Goal: Task Accomplishment & Management: Manage account settings

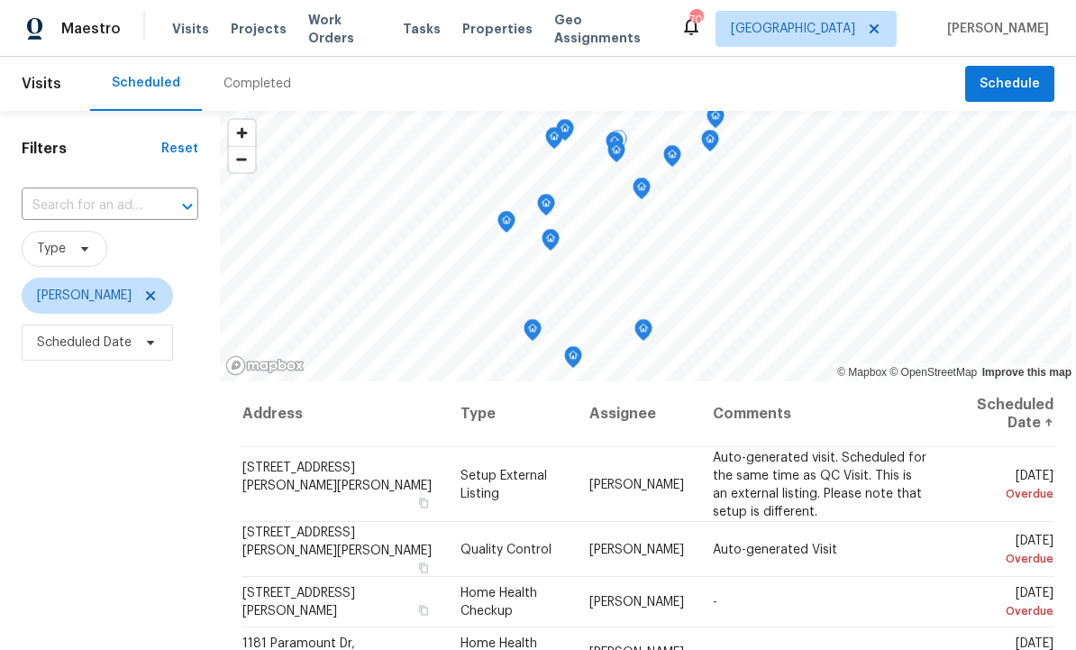
scroll to position [39, 0]
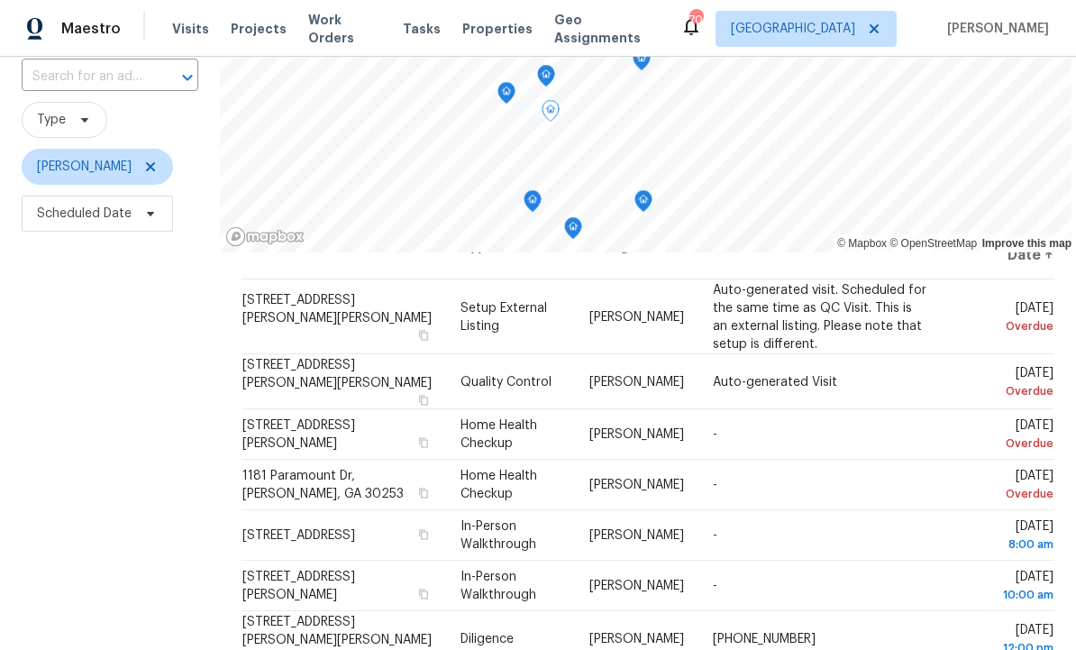
click at [0, 0] on icon at bounding box center [0, 0] width 0 height 0
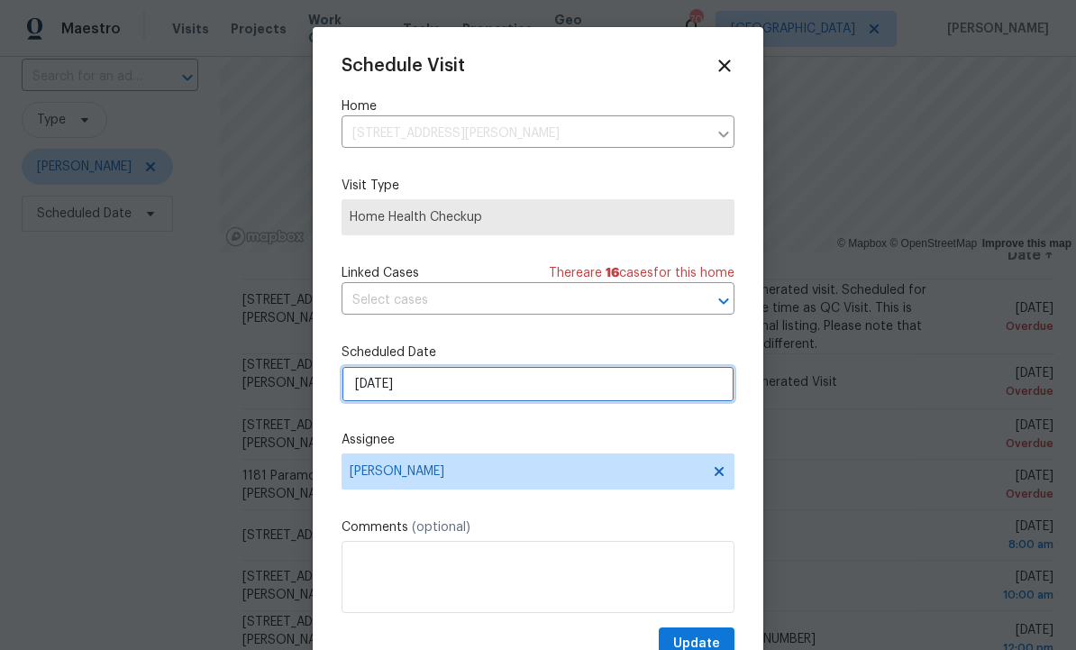
click at [514, 385] on input "10/12/2025" at bounding box center [537, 384] width 393 height 36
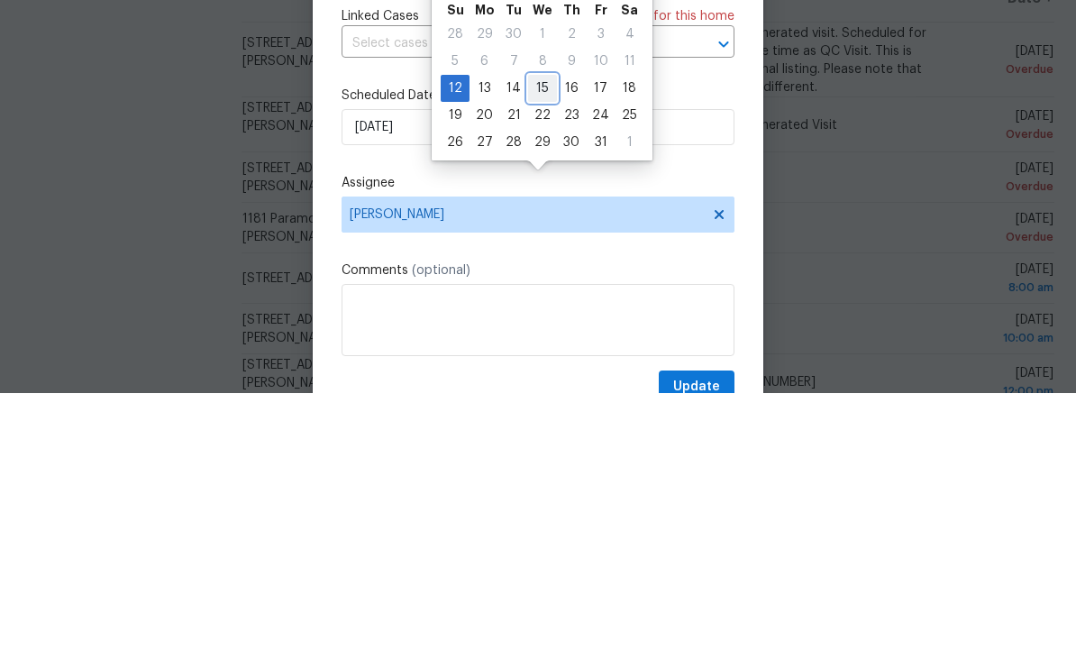
click at [547, 332] on div "15" at bounding box center [542, 344] width 29 height 25
type input "10/15/2025"
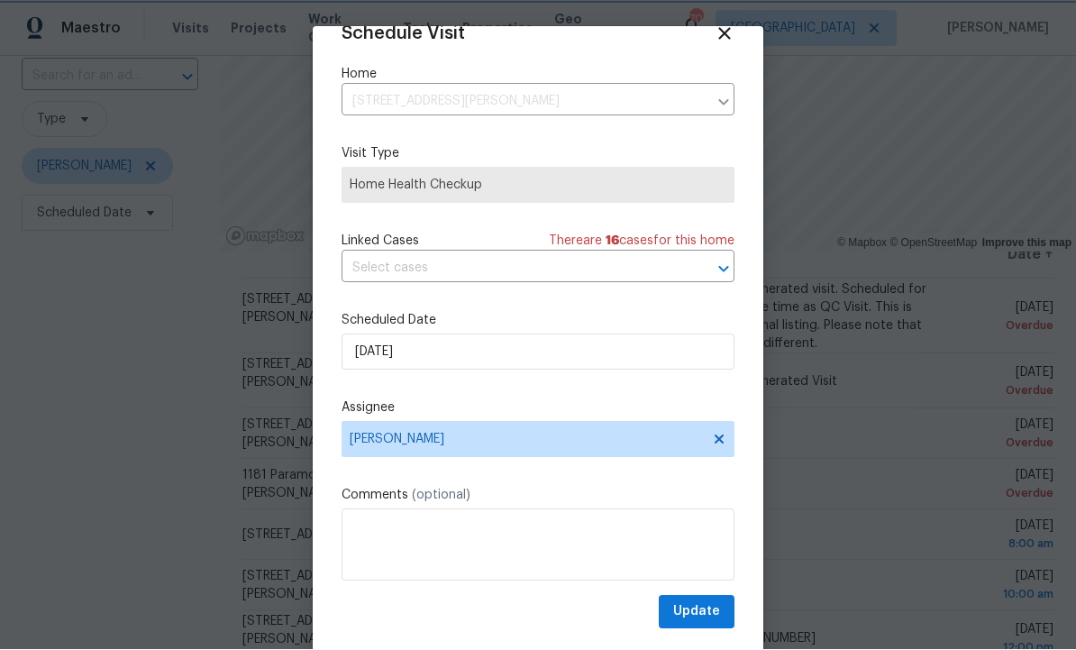
scroll to position [35, 0]
click at [710, 614] on span "Update" at bounding box center [696, 612] width 47 height 23
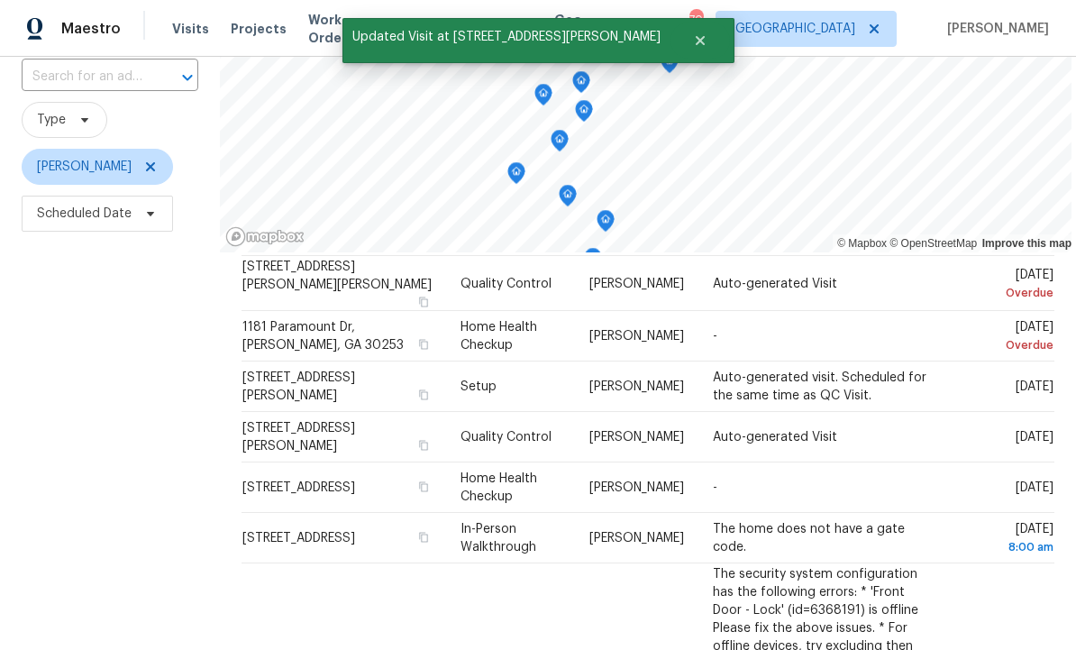
scroll to position [66, 0]
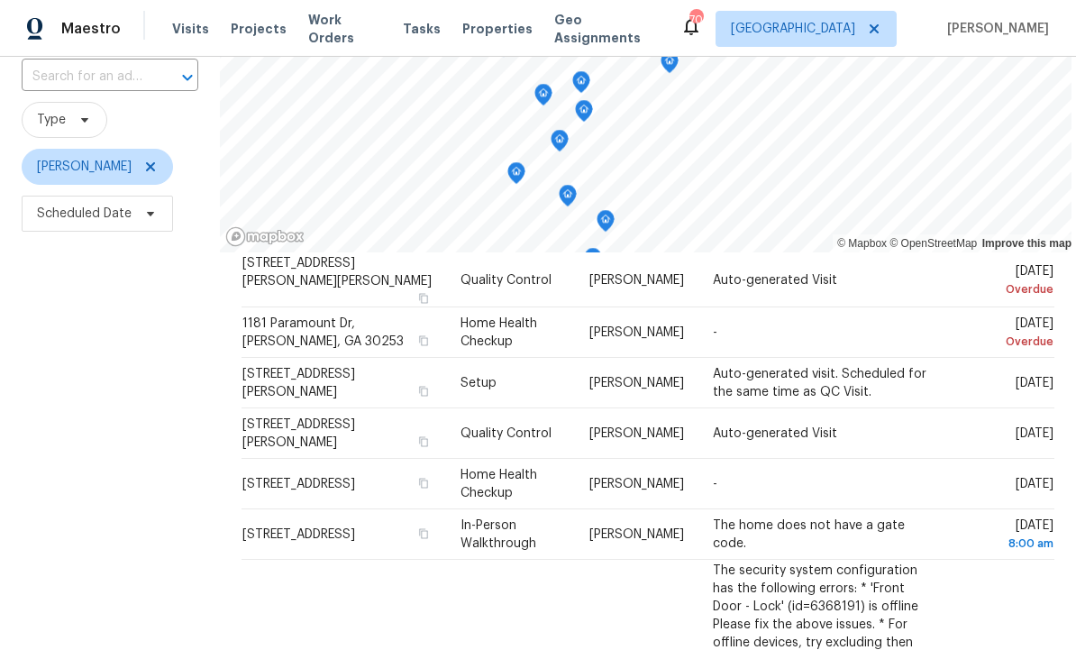
click at [0, 0] on span at bounding box center [0, 0] width 0 height 0
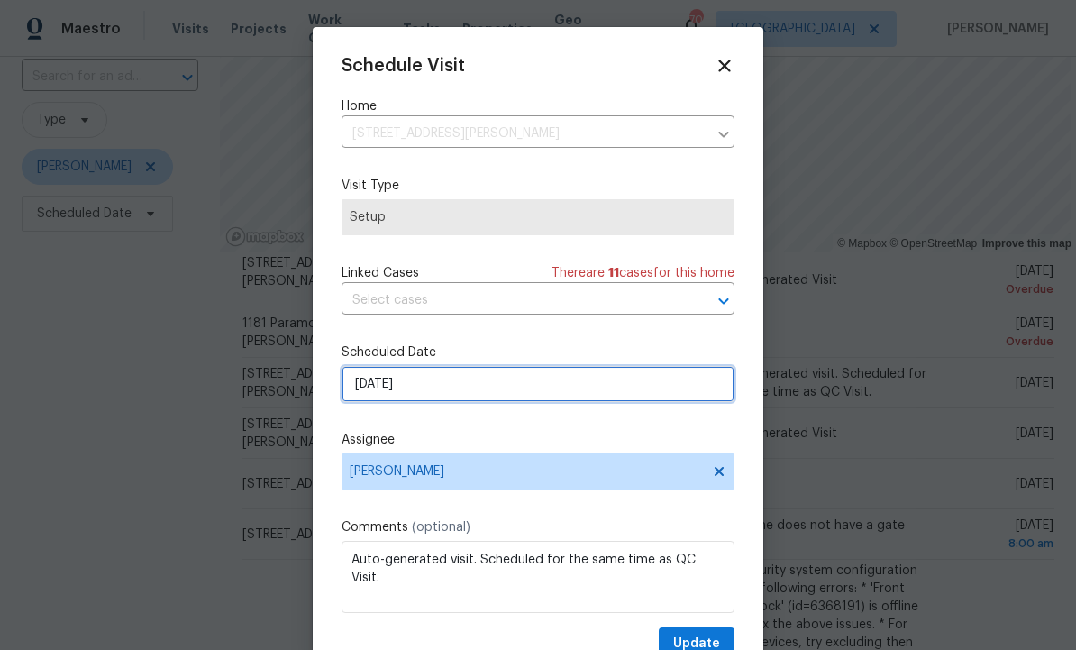
click at [486, 390] on input "10/13/2025" at bounding box center [537, 384] width 393 height 36
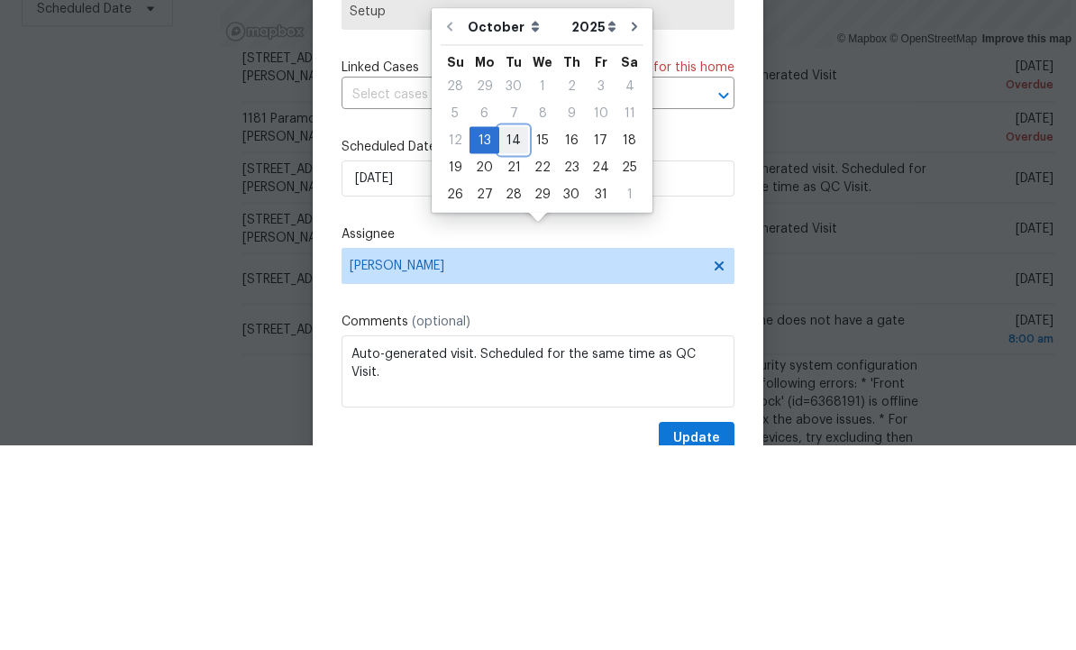
click at [512, 332] on div "14" at bounding box center [513, 344] width 29 height 25
type input "10/14/2025"
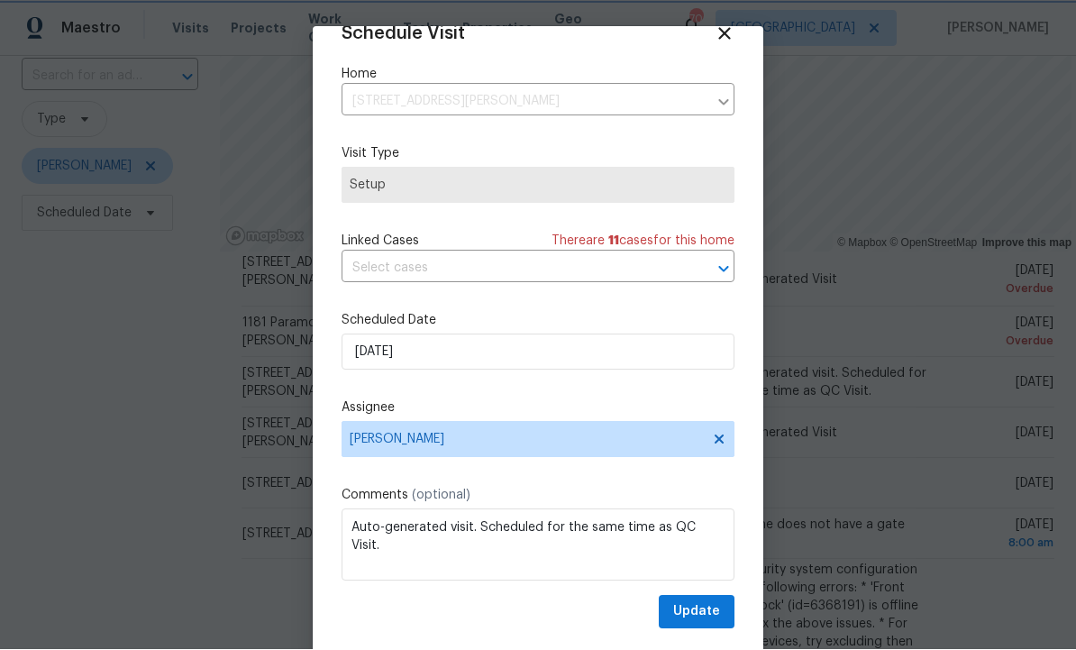
scroll to position [35, 0]
click at [700, 616] on span "Update" at bounding box center [696, 612] width 47 height 23
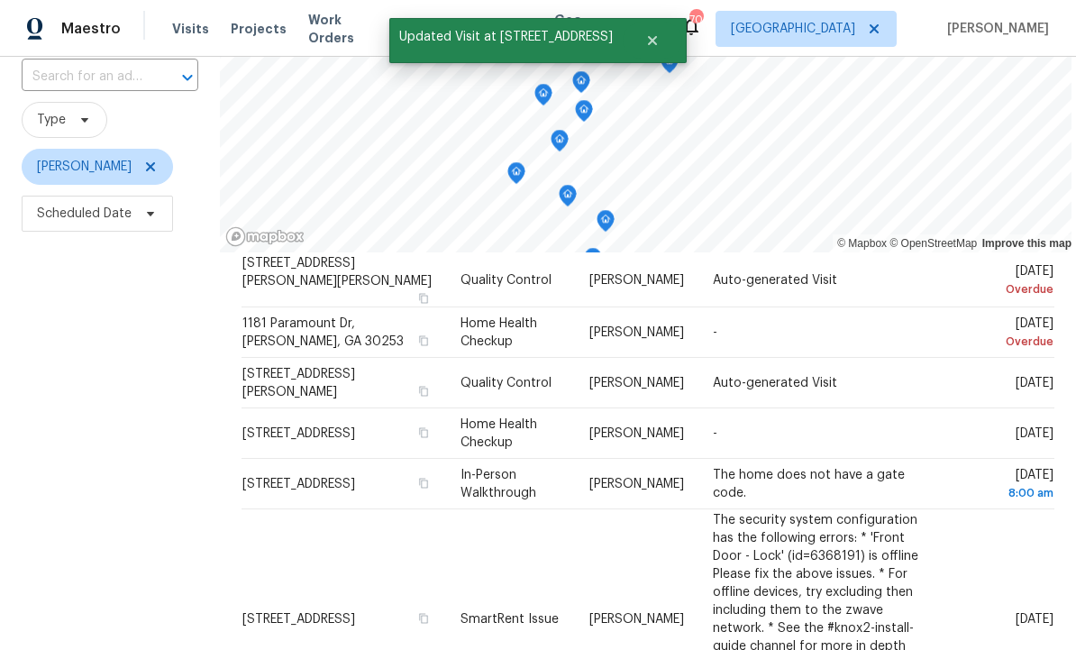
click at [0, 0] on icon at bounding box center [0, 0] width 0 height 0
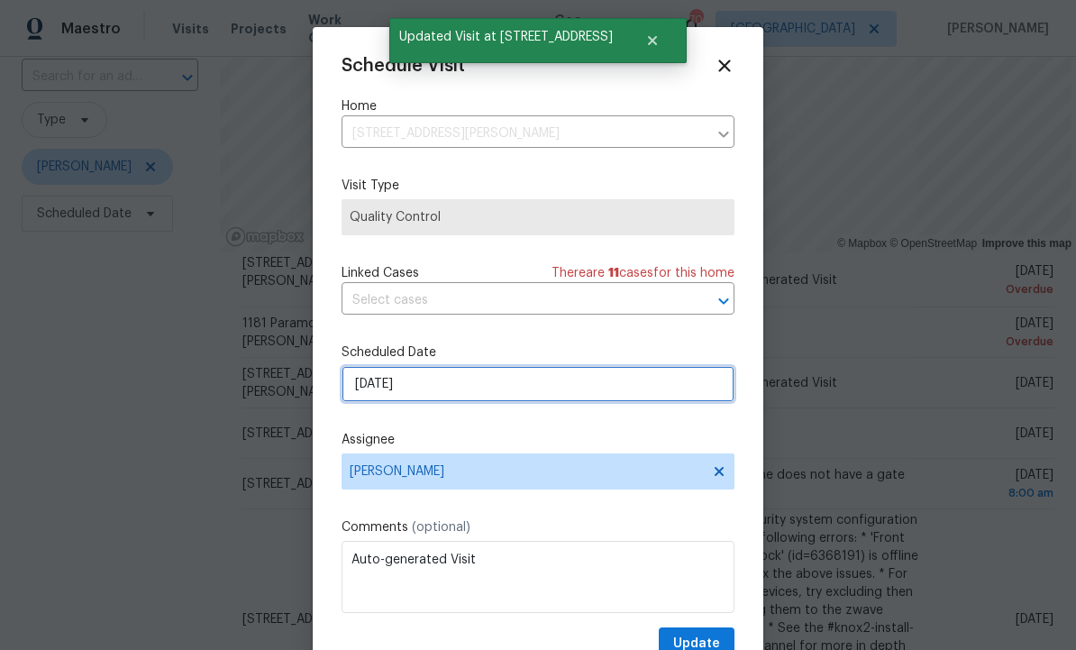
click at [496, 392] on input "10/13/2025" at bounding box center [537, 384] width 393 height 36
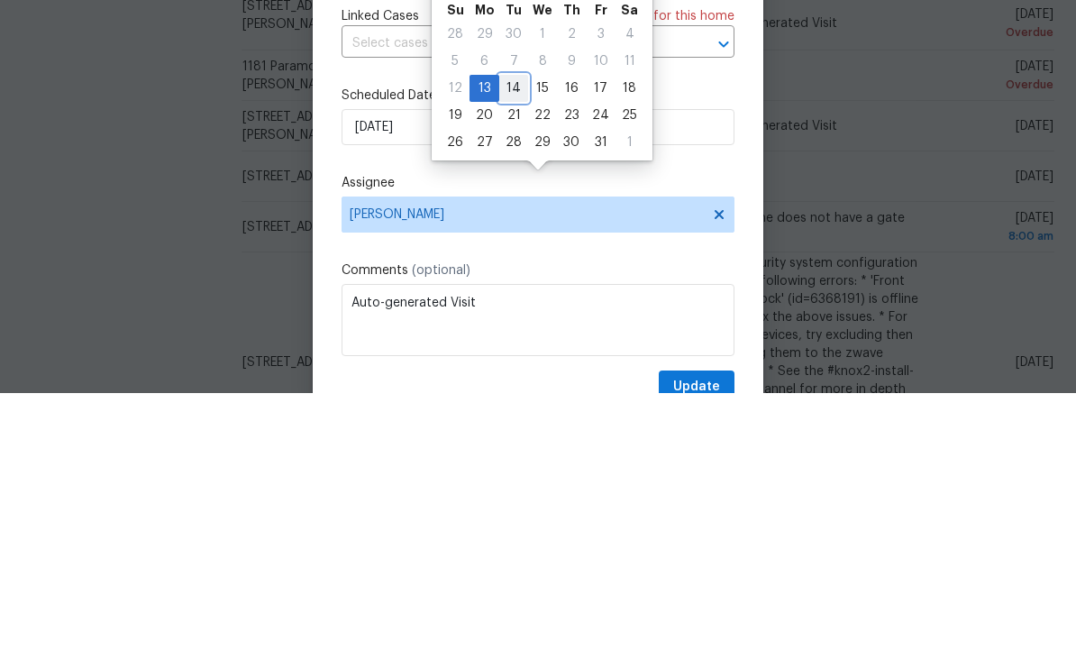
click at [506, 332] on div "14" at bounding box center [513, 344] width 29 height 25
type input "10/14/2025"
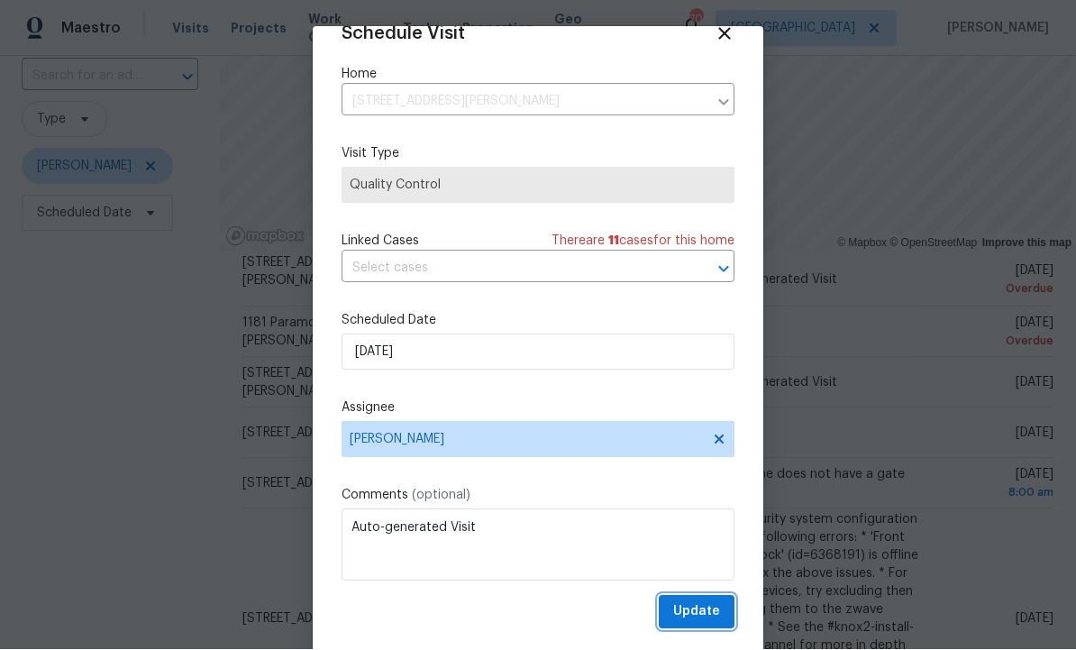
click at [700, 614] on span "Update" at bounding box center [696, 612] width 47 height 23
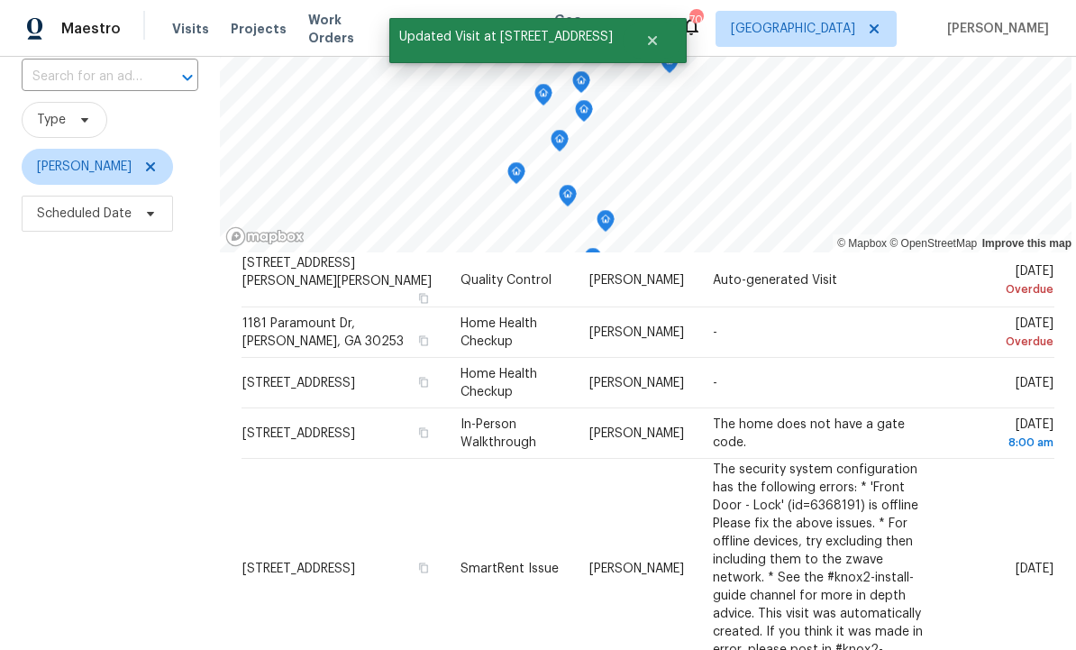
click at [0, 0] on icon at bounding box center [0, 0] width 0 height 0
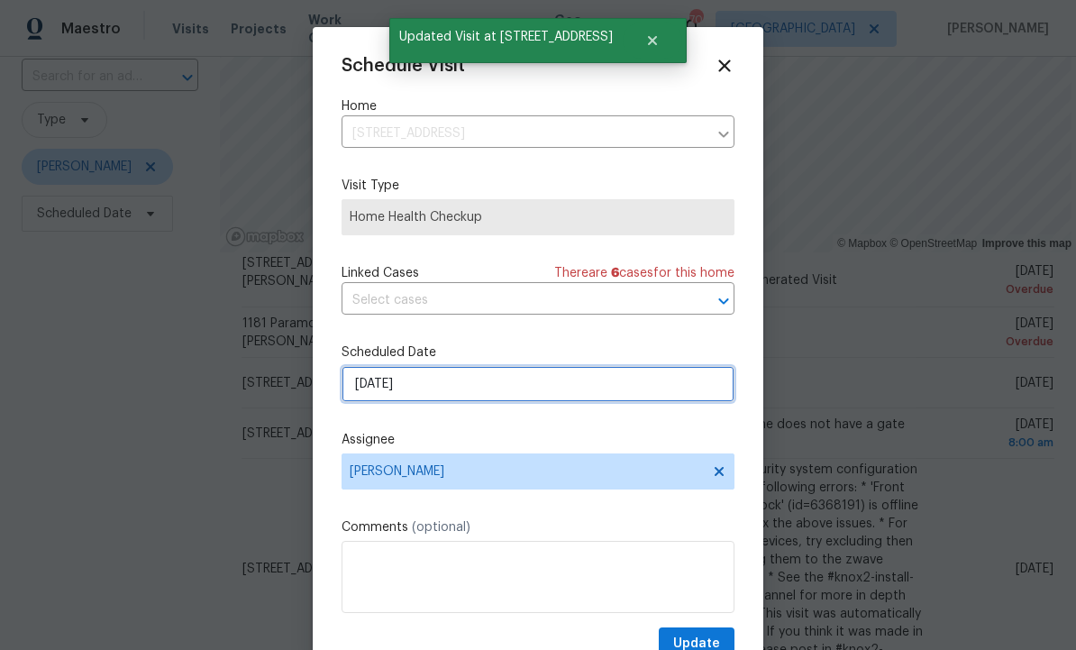
click at [464, 396] on input "10/13/2025" at bounding box center [537, 384] width 393 height 36
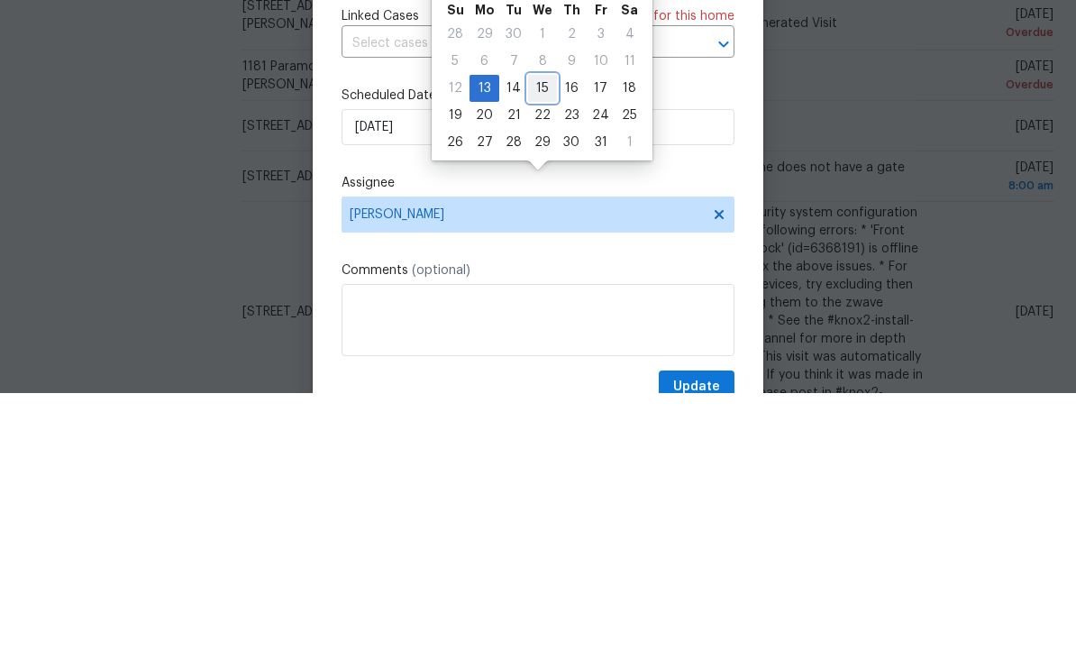
click at [544, 332] on div "15" at bounding box center [542, 344] width 29 height 25
type input "10/15/2025"
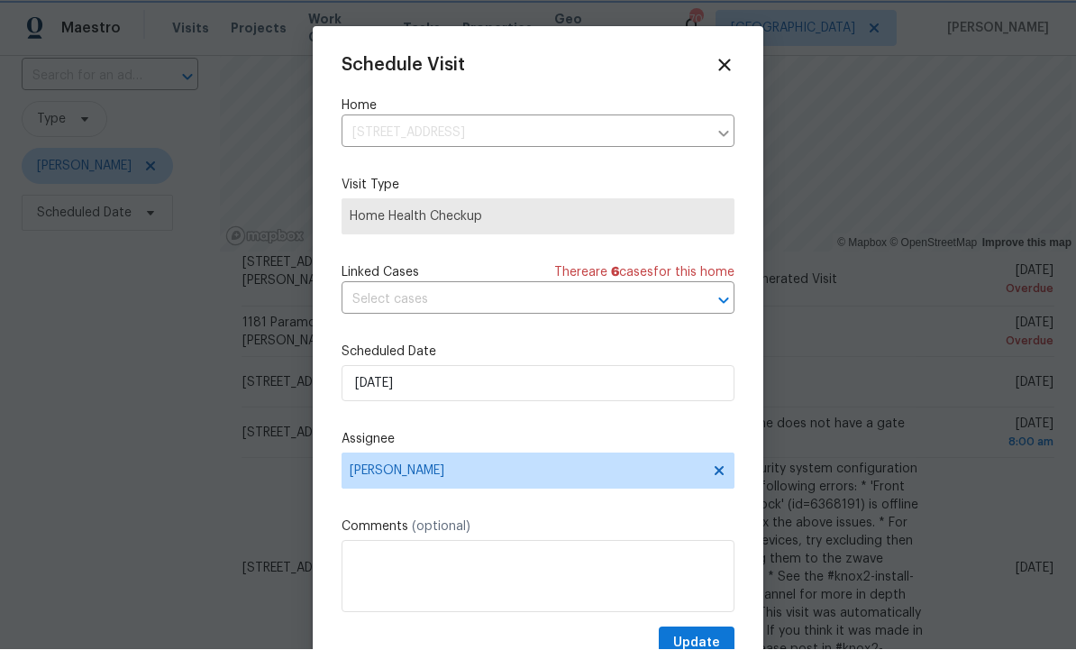
scroll to position [29, 0]
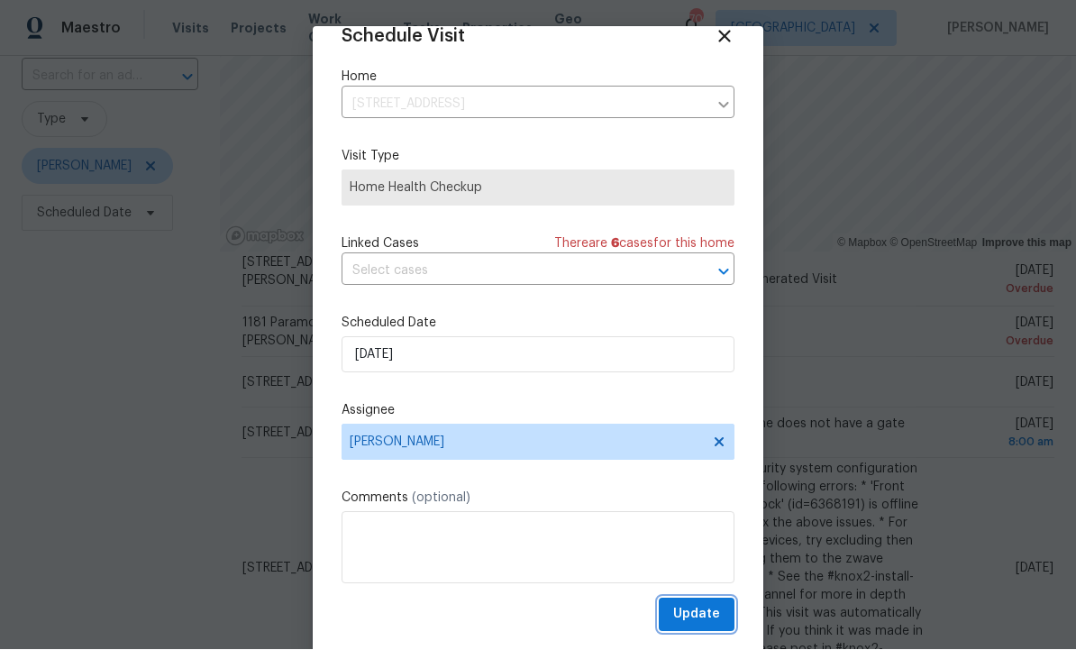
click at [707, 621] on span "Update" at bounding box center [696, 615] width 47 height 23
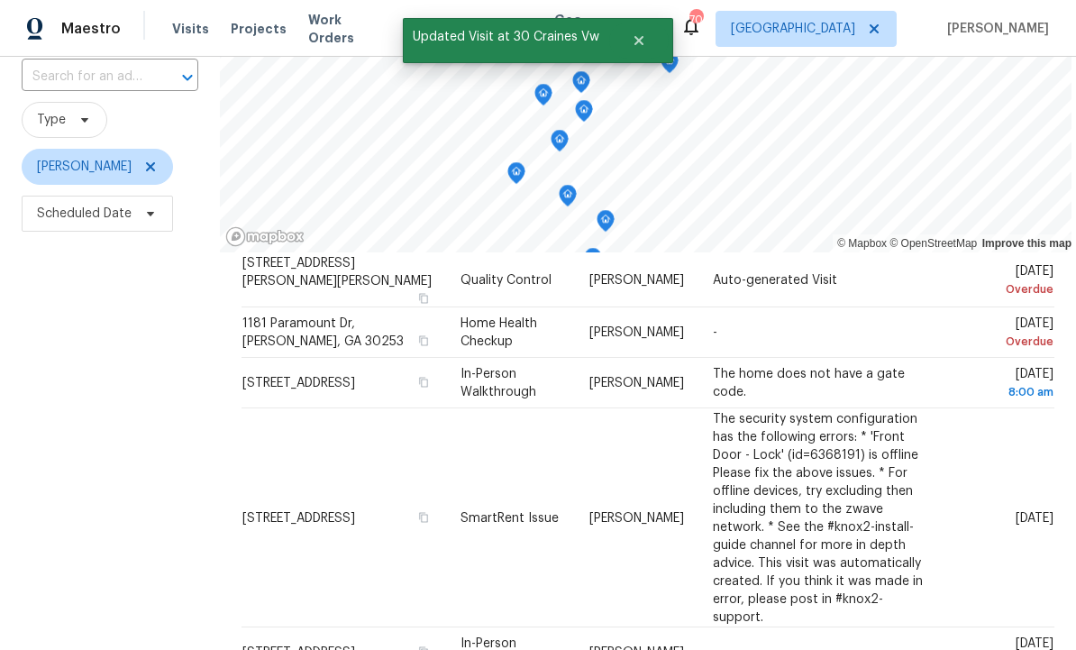
click at [0, 0] on icon at bounding box center [0, 0] width 0 height 0
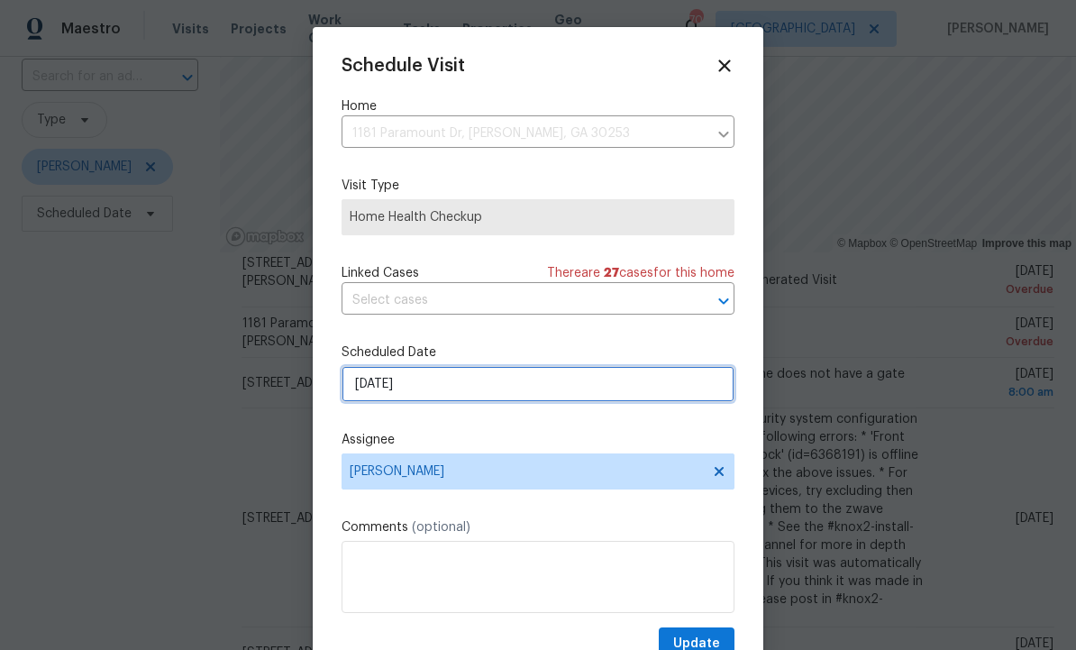
click at [528, 381] on input "10/12/2025" at bounding box center [537, 384] width 393 height 36
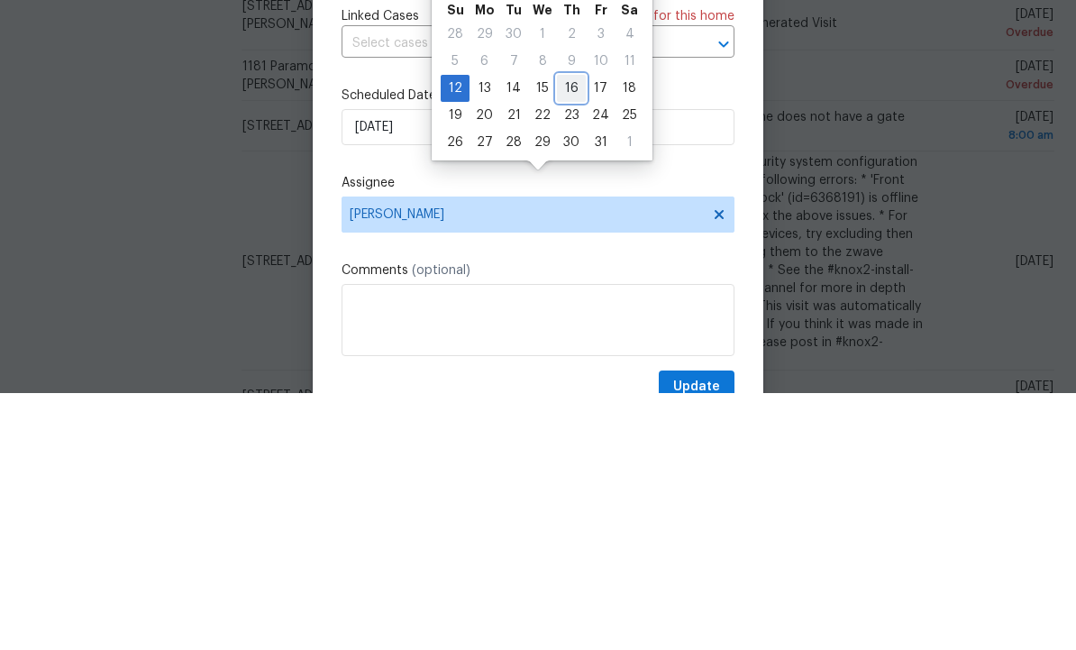
click at [576, 332] on div "16" at bounding box center [571, 344] width 29 height 25
type input "10/16/2025"
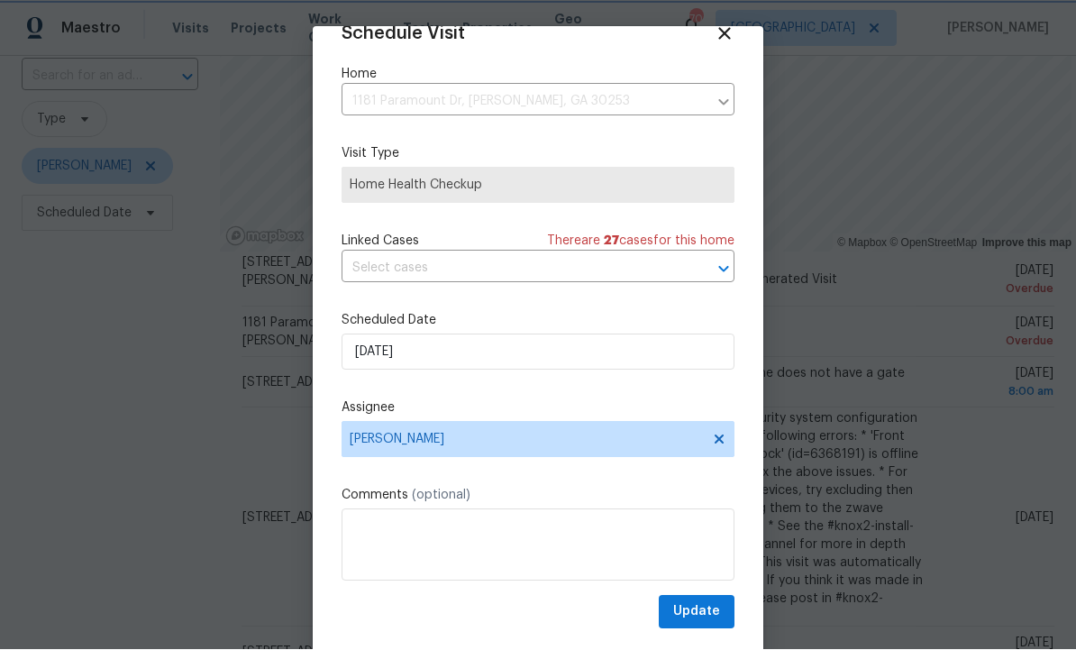
scroll to position [35, 0]
click at [704, 613] on span "Update" at bounding box center [696, 612] width 47 height 23
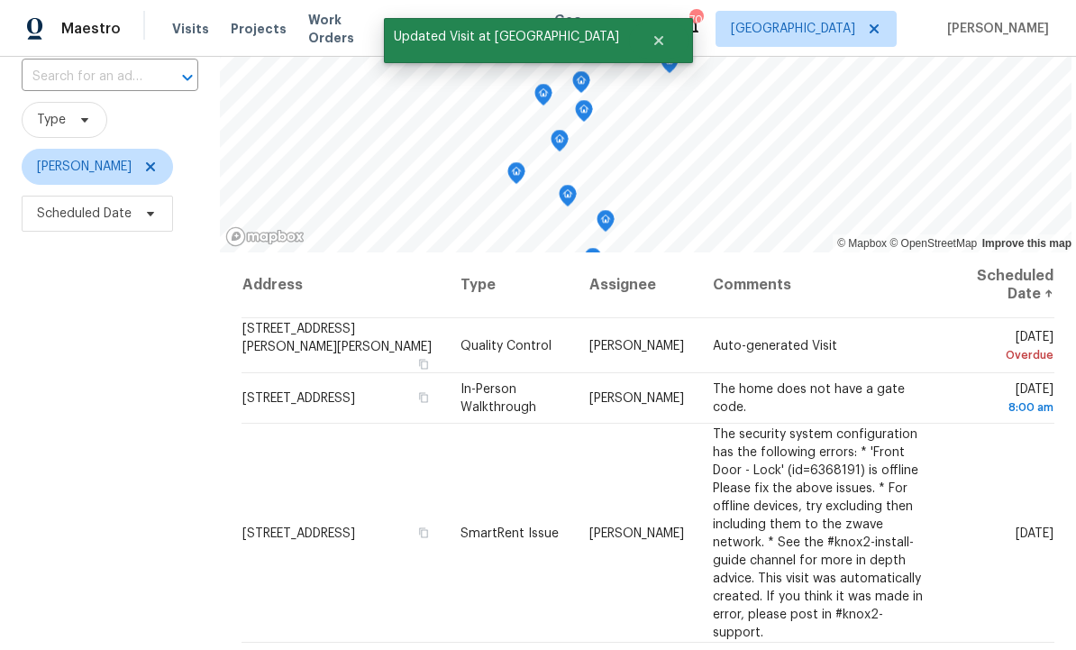
scroll to position [-1, 0]
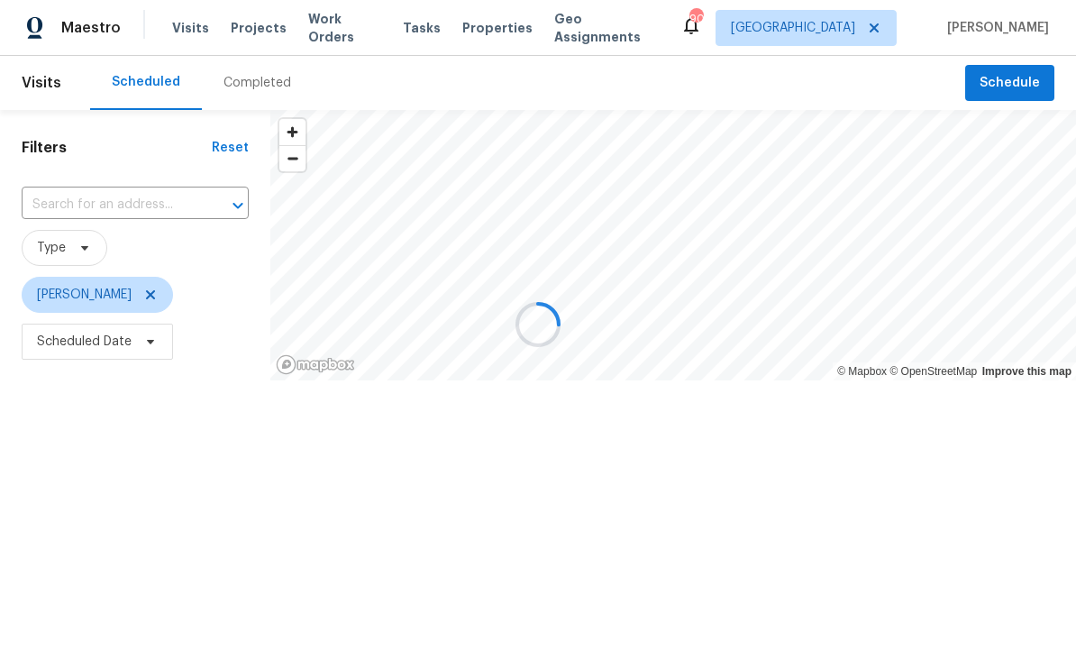
scroll to position [1, 0]
